Goal: Transaction & Acquisition: Purchase product/service

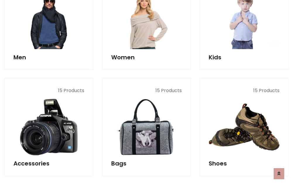
scroll to position [196, 0]
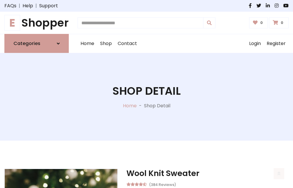
click at [37, 23] on h1 "E Shopper" at bounding box center [36, 22] width 64 height 13
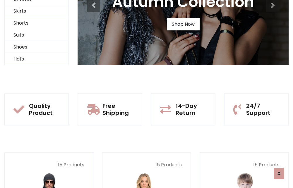
scroll to position [57, 0]
